Goal: Use online tool/utility: Utilize a website feature to perform a specific function

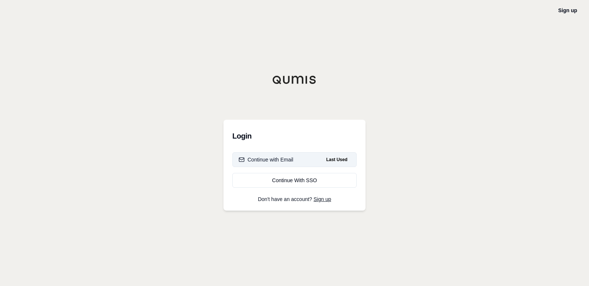
click at [268, 158] on div "Continue with Email" at bounding box center [266, 159] width 55 height 7
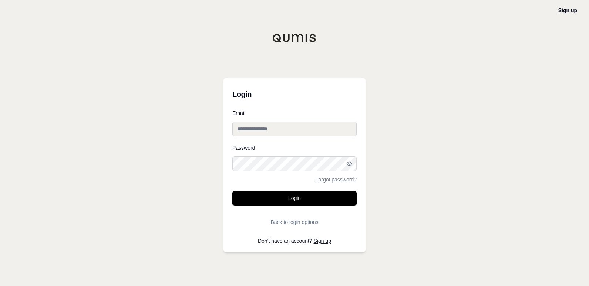
type input "**********"
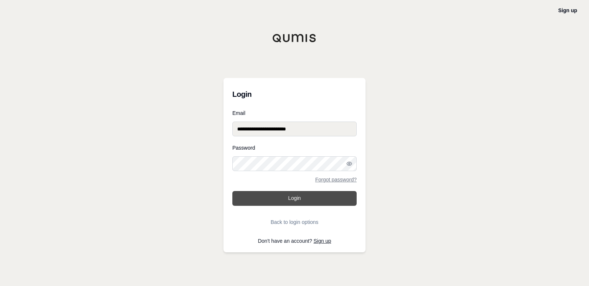
click at [311, 196] on button "Login" at bounding box center [294, 198] width 124 height 15
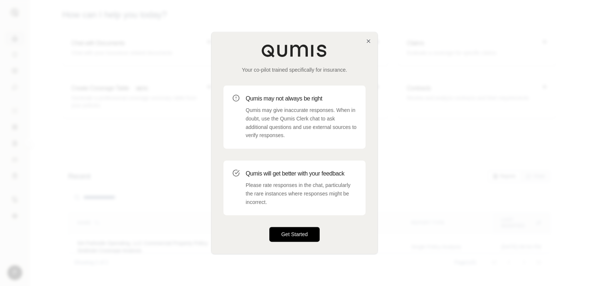
click at [306, 236] on button "Get Started" at bounding box center [294, 235] width 50 height 15
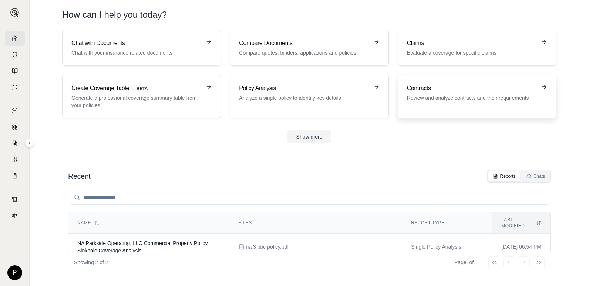
click at [442, 97] on p "Review and analyze contracts and their requirements" at bounding box center [472, 97] width 130 height 7
click at [284, 97] on p "Analyze a single policy to identify key details" at bounding box center [304, 97] width 130 height 7
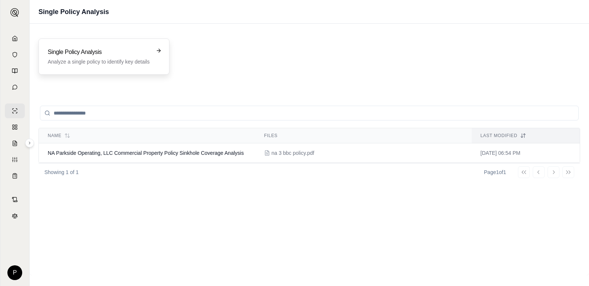
click at [118, 59] on p "Analyze a single policy to identify key details" at bounding box center [99, 61] width 102 height 7
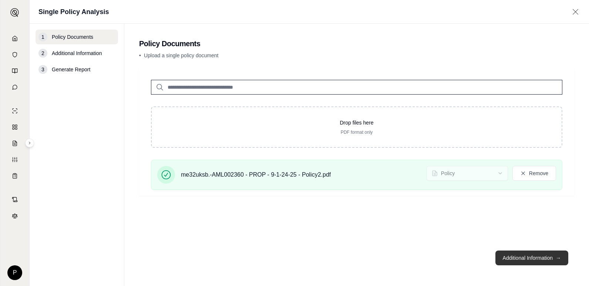
click at [504, 256] on button "Additional Information →" at bounding box center [531, 258] width 73 height 15
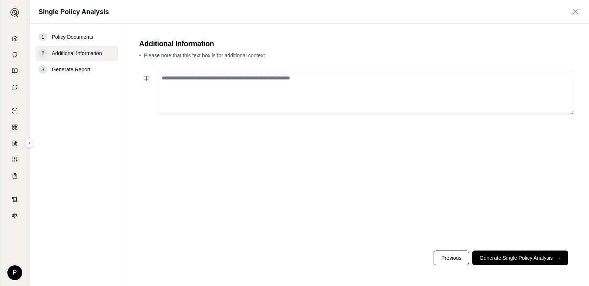
click at [240, 79] on textarea at bounding box center [365, 93] width 417 height 44
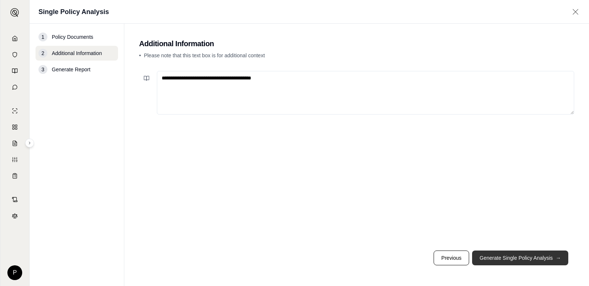
type textarea "**********"
click at [511, 260] on button "Generate Single Policy Analysis →" at bounding box center [520, 258] width 96 height 15
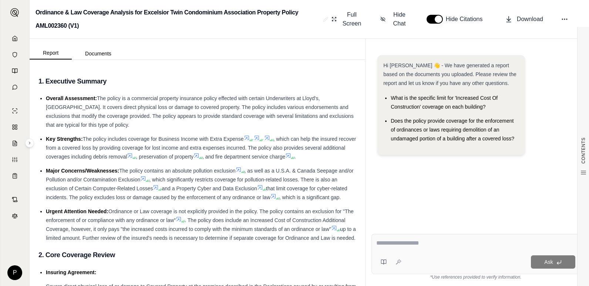
click at [405, 250] on div "Ask" at bounding box center [475, 254] width 209 height 40
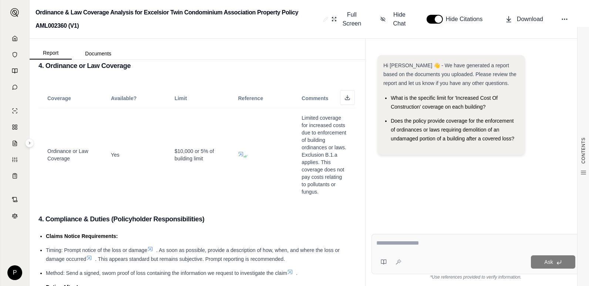
scroll to position [1581, 0]
click at [242, 159] on icon at bounding box center [244, 157] width 4 height 4
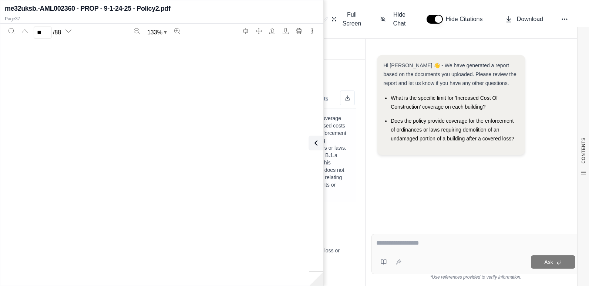
type input "**"
click at [375, 163] on div "Hi [PERSON_NAME] 👋 - We have generated a report based on the documents you uplo…" at bounding box center [475, 135] width 209 height 173
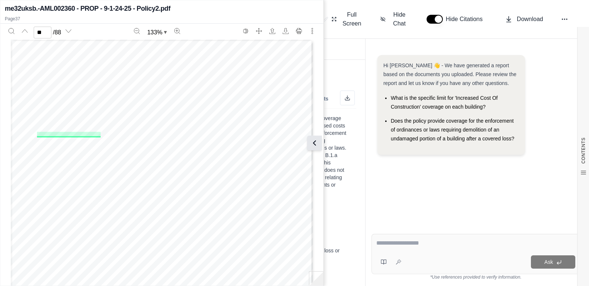
click at [312, 138] on button at bounding box center [314, 143] width 15 height 15
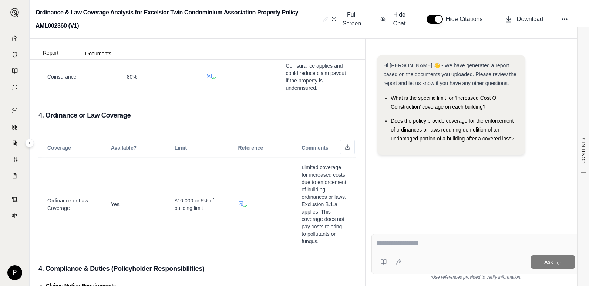
scroll to position [1544, 0]
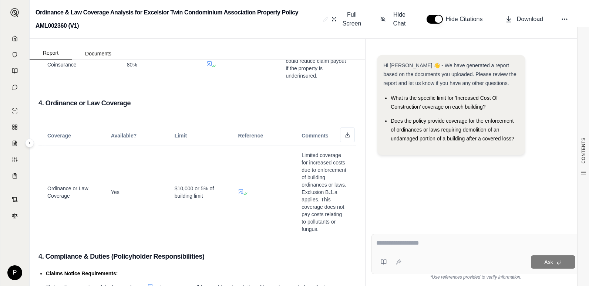
click at [443, 151] on div "Hi [PERSON_NAME] 👋 - We have generated a report based on the documents you uplo…" at bounding box center [451, 105] width 148 height 100
click at [414, 245] on textarea at bounding box center [475, 243] width 199 height 9
type textarea "**********"
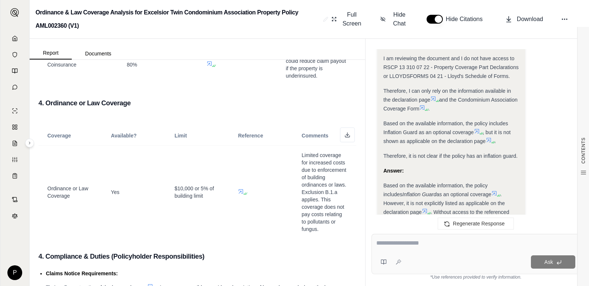
scroll to position [538, 0]
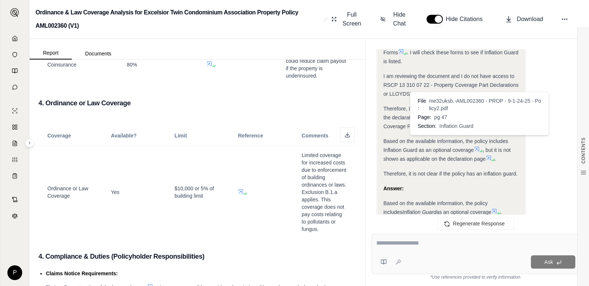
click at [478, 147] on icon at bounding box center [477, 149] width 4 height 4
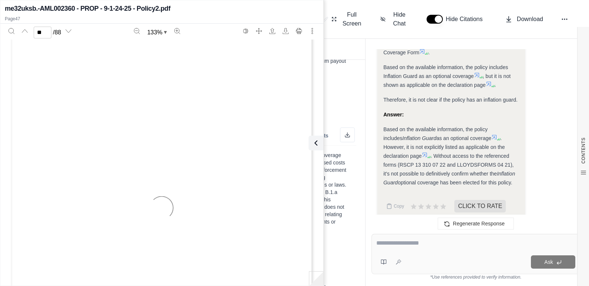
scroll to position [18413, 0]
click at [422, 152] on icon at bounding box center [425, 155] width 6 height 6
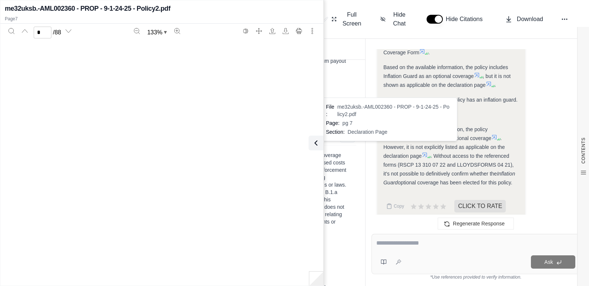
type input "*"
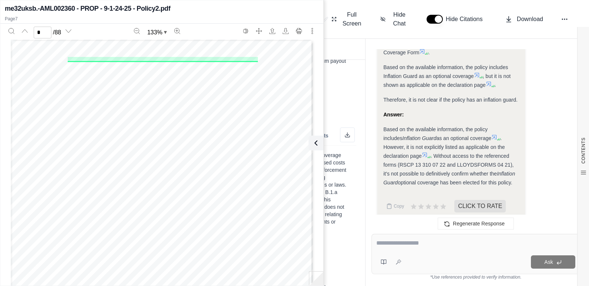
click at [406, 246] on textarea at bounding box center [475, 243] width 199 height 9
type textarea "**********"
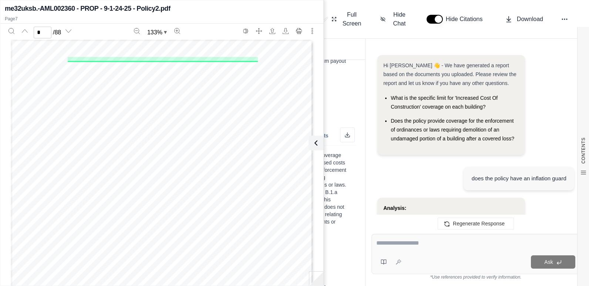
scroll to position [1318, 0]
